Goal: Task Accomplishment & Management: Manage account settings

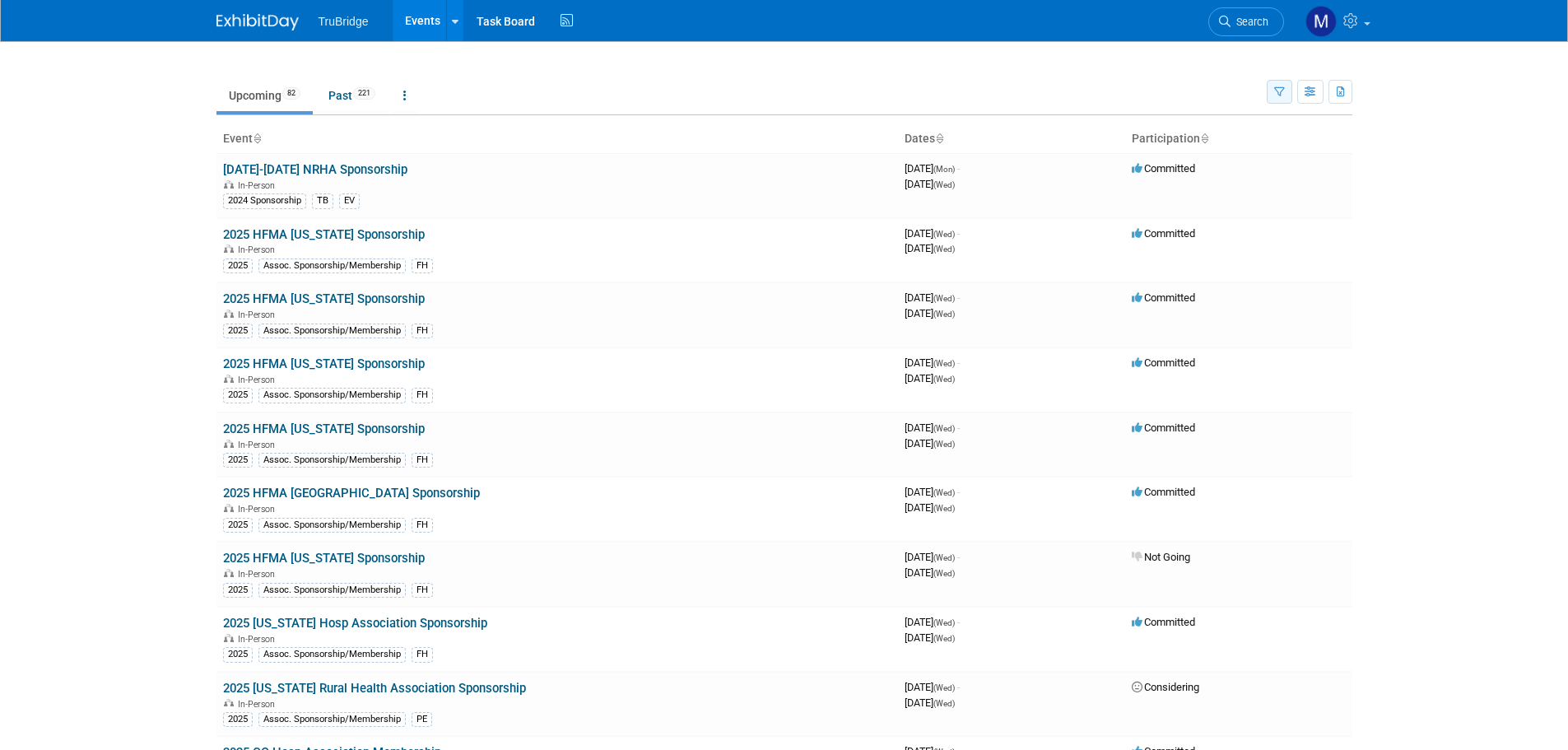
click at [1274, 93] on icon "button" at bounding box center [1279, 93] width 10 height 11
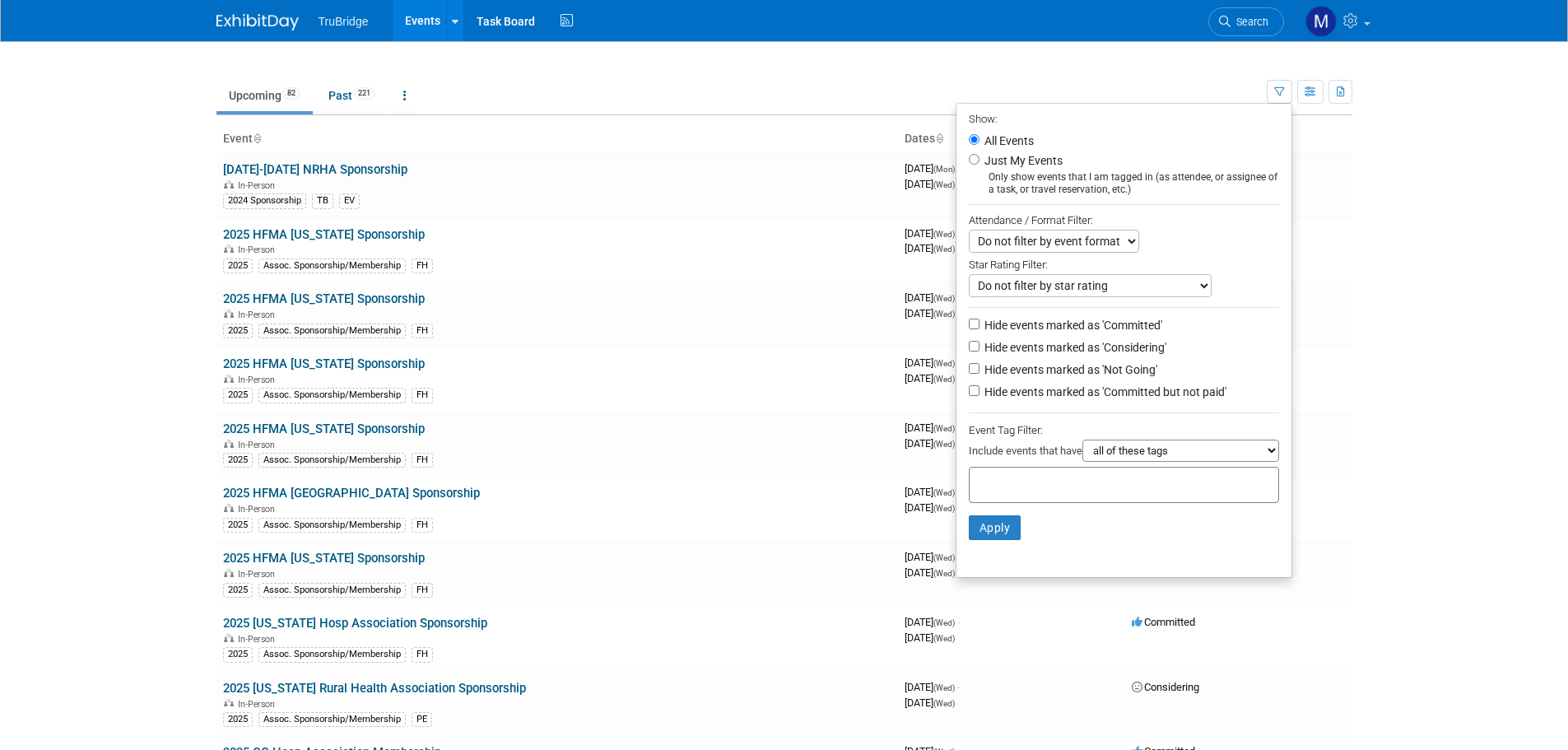
click at [1031, 163] on label "Just My Events" at bounding box center [1021, 160] width 81 height 17
click at [979, 163] on input "Just My Events" at bounding box center [974, 159] width 10 height 11
radio input "true"
click at [983, 548] on li "Apply Clear Filters" at bounding box center [1124, 528] width 335 height 49
click at [979, 537] on button "Apply" at bounding box center [995, 528] width 52 height 25
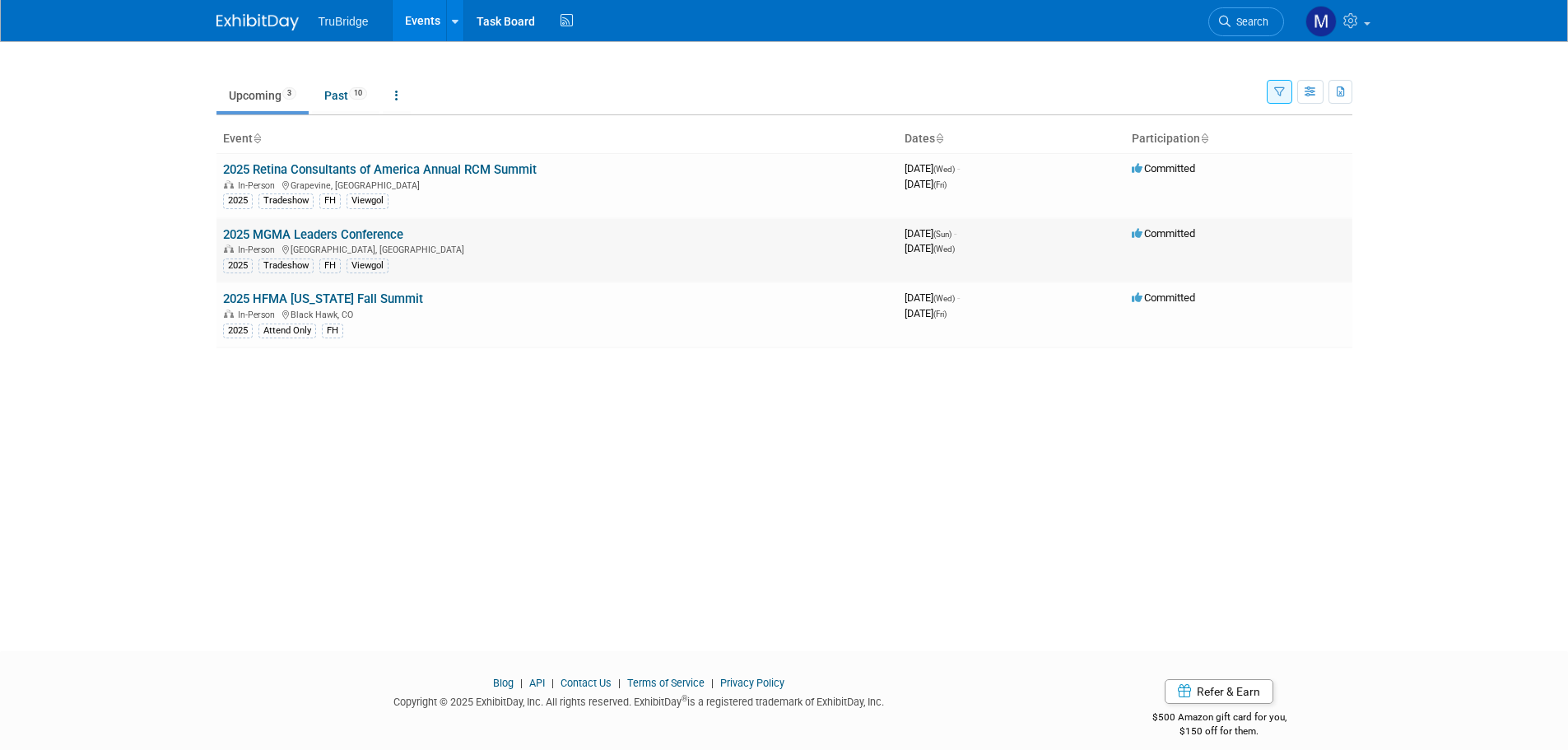
click at [334, 230] on link "2025 MGMA Leaders Conference" at bounding box center [313, 235] width 180 height 15
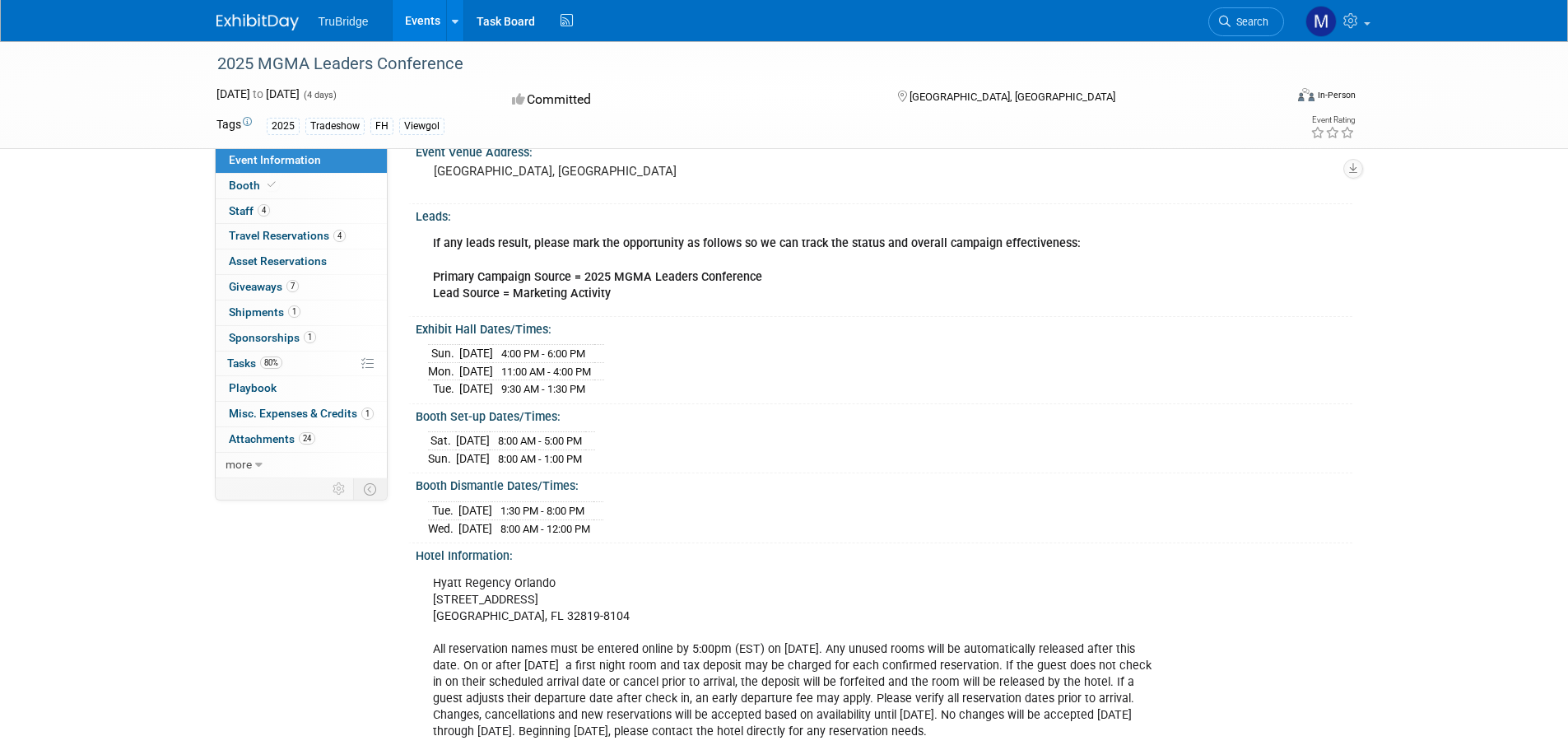
scroll to position [165, 0]
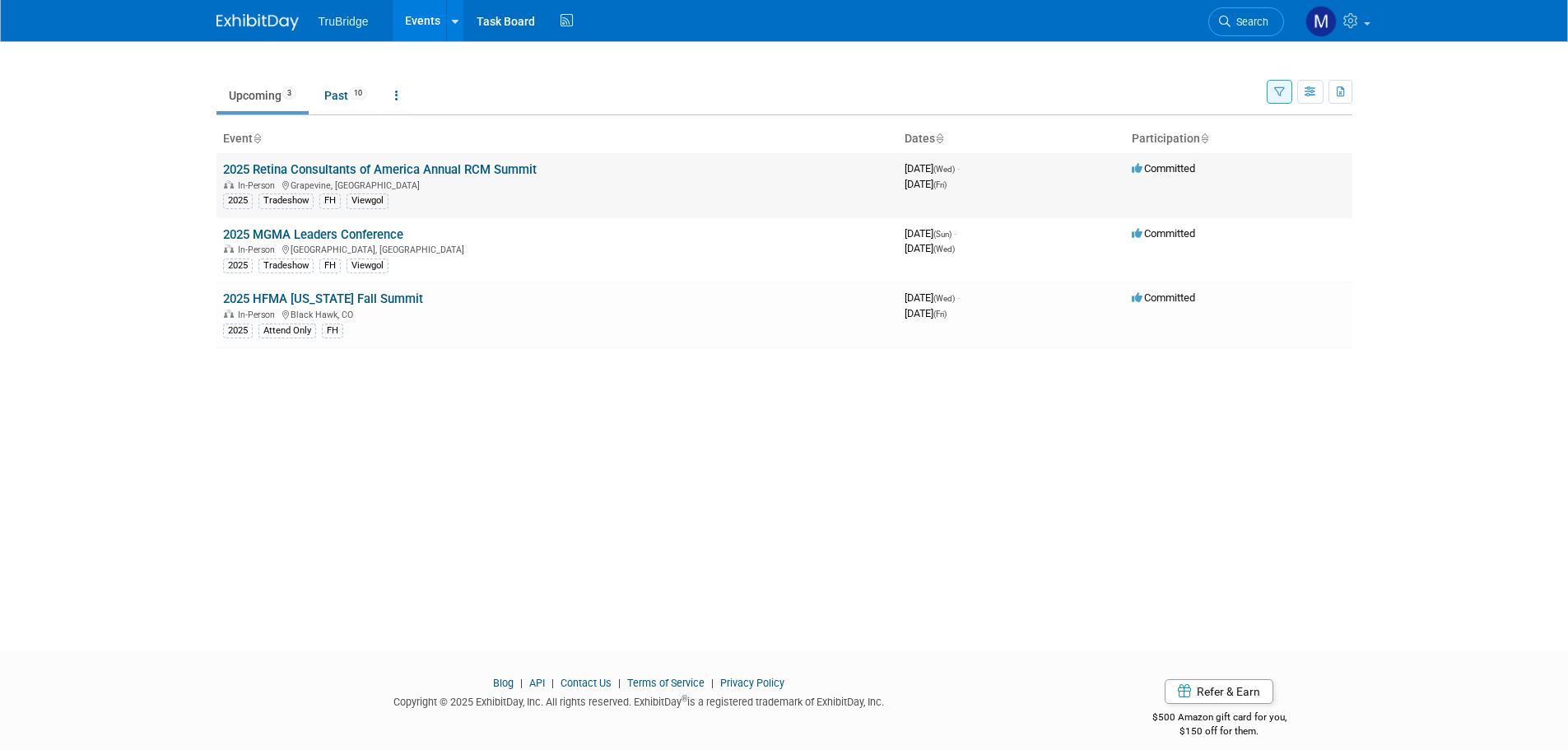
click at [395, 164] on link "2025 Retina Consultants of America Annual RCM Summit" at bounding box center [380, 169] width 313 height 15
click at [295, 598] on div "New Event Duplicate Event Warning There is another event in your workspace with…" at bounding box center [784, 331] width 1160 height 580
click at [1086, 452] on div "New Event Duplicate Event Warning There is another event in your workspace with…" at bounding box center [784, 331] width 1160 height 580
